Goal: Task Accomplishment & Management: Manage account settings

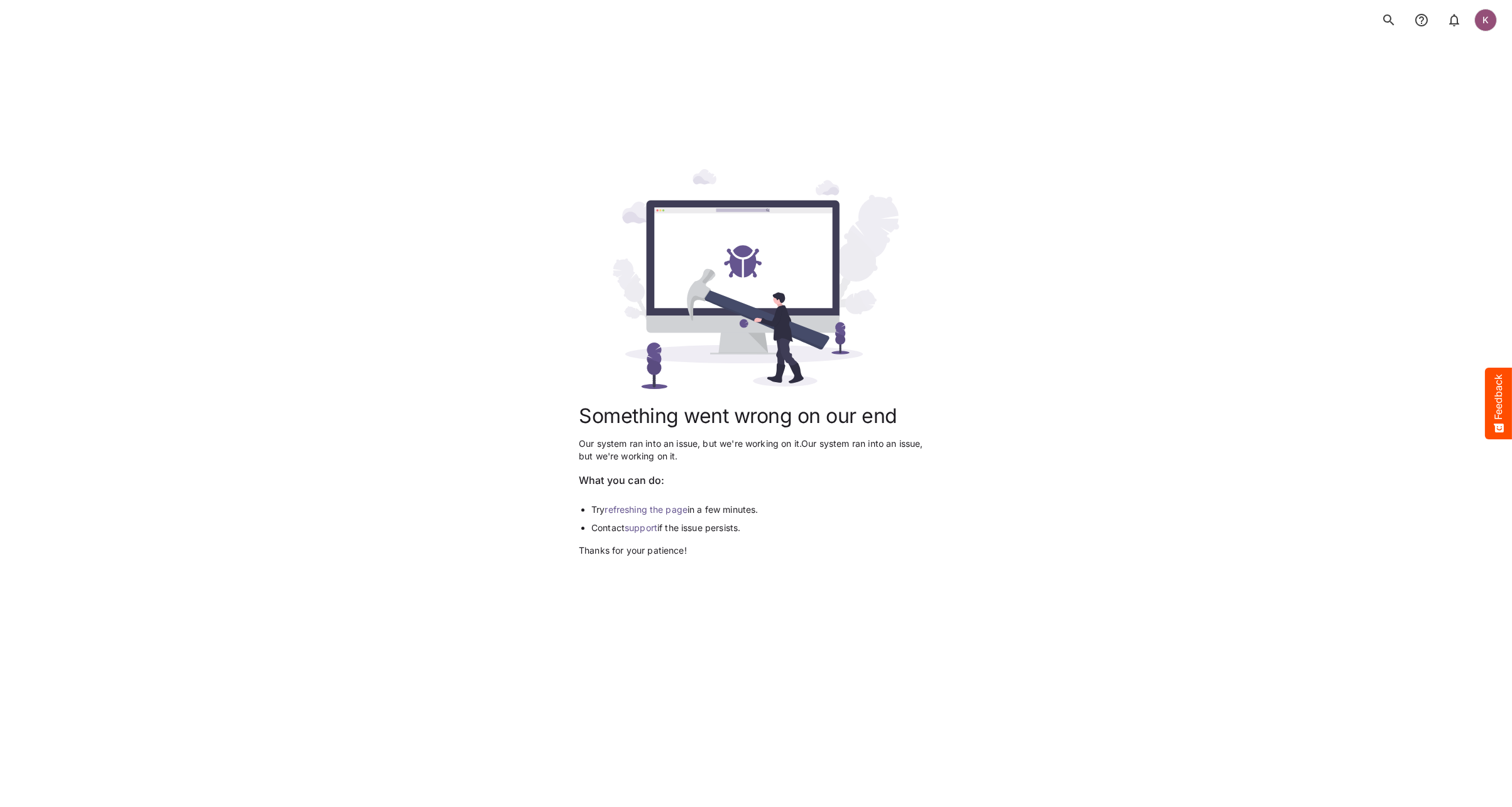
click at [269, 228] on div "Something went wrong on our end Our system ran into an issue, but we're working…" at bounding box center [756, 364] width 1482 height 807
click at [1482, 26] on div "K" at bounding box center [1485, 19] width 22 height 22
click at [1416, 118] on p "Sign out" at bounding box center [1423, 123] width 72 height 16
